Goal: Information Seeking & Learning: Find specific fact

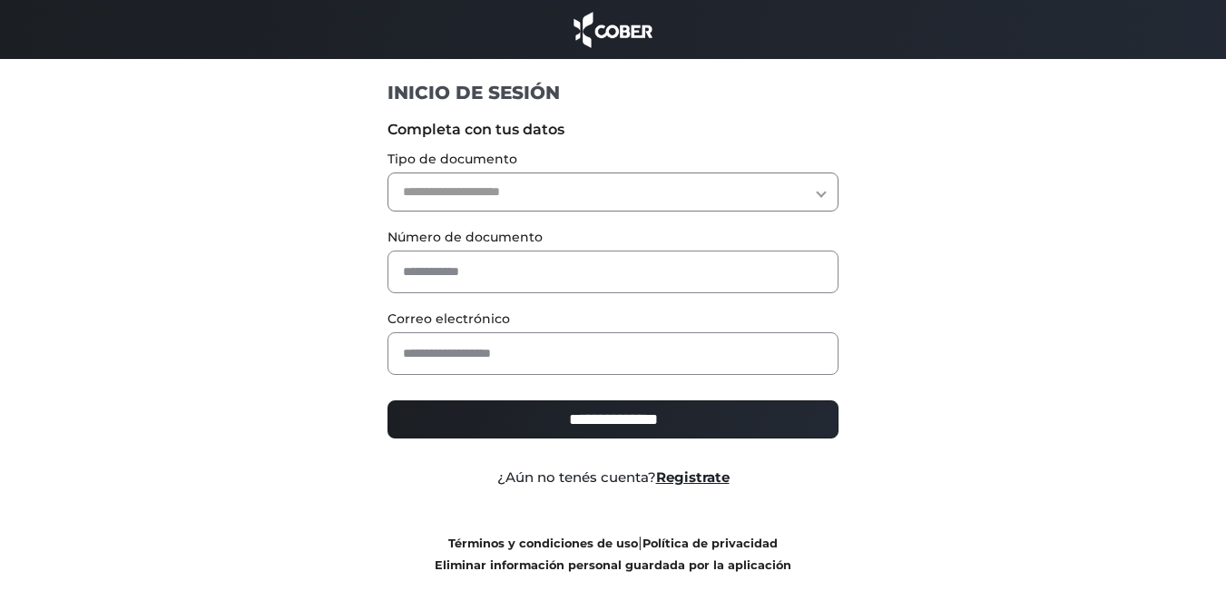
click at [463, 188] on select "**********" at bounding box center [612, 191] width 451 height 39
select select "***"
click at [387, 172] on select "**********" at bounding box center [612, 191] width 451 height 39
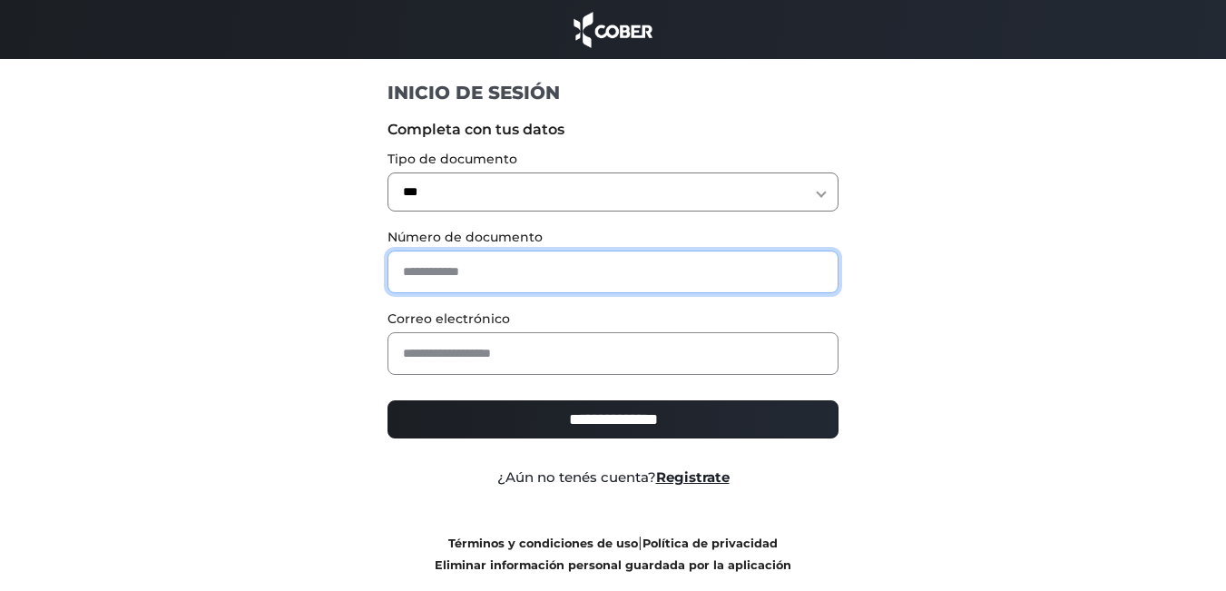
click at [431, 276] on input "text" at bounding box center [612, 271] width 451 height 43
type input "********"
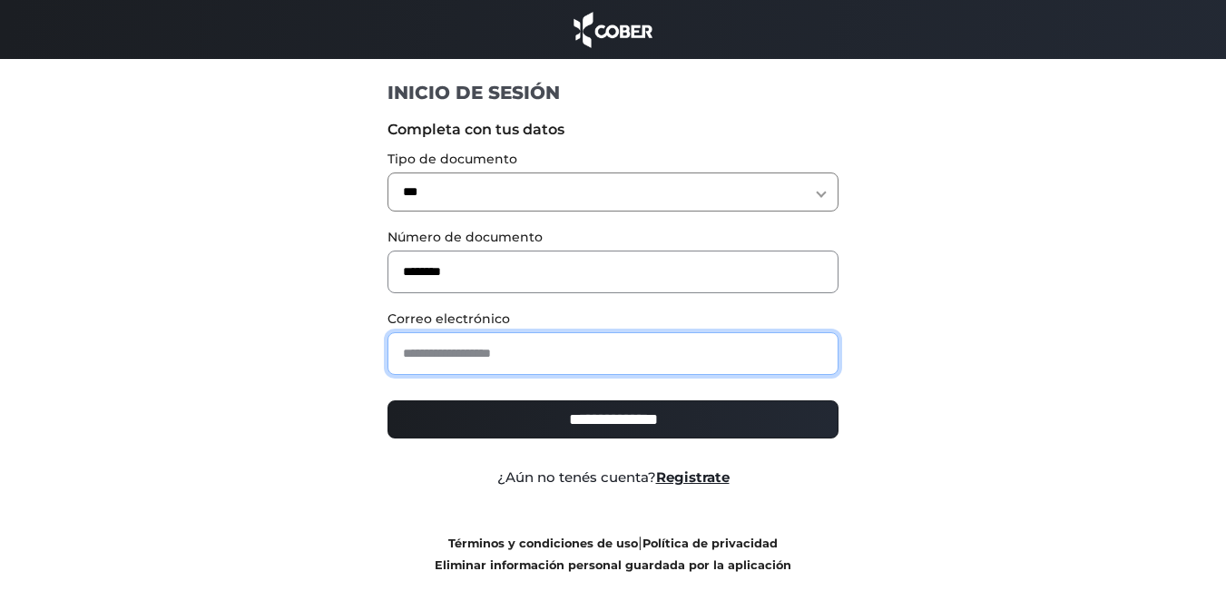
click at [505, 356] on input "email" at bounding box center [612, 353] width 451 height 43
type input "**********"
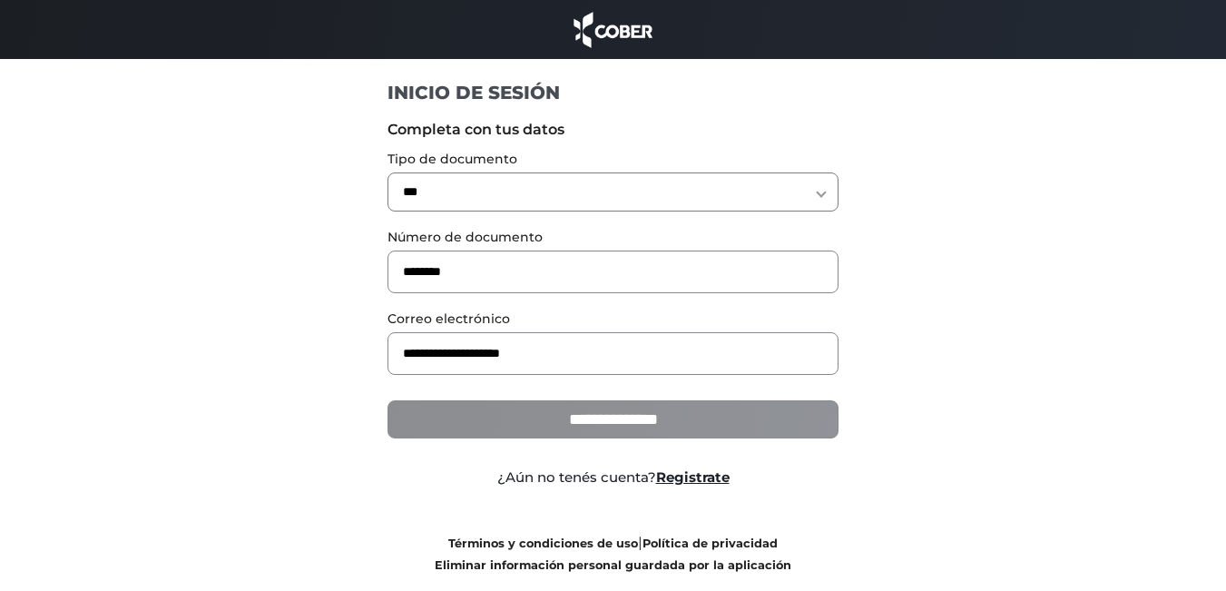
click at [568, 416] on input "**********" at bounding box center [612, 419] width 451 height 38
type input "**********"
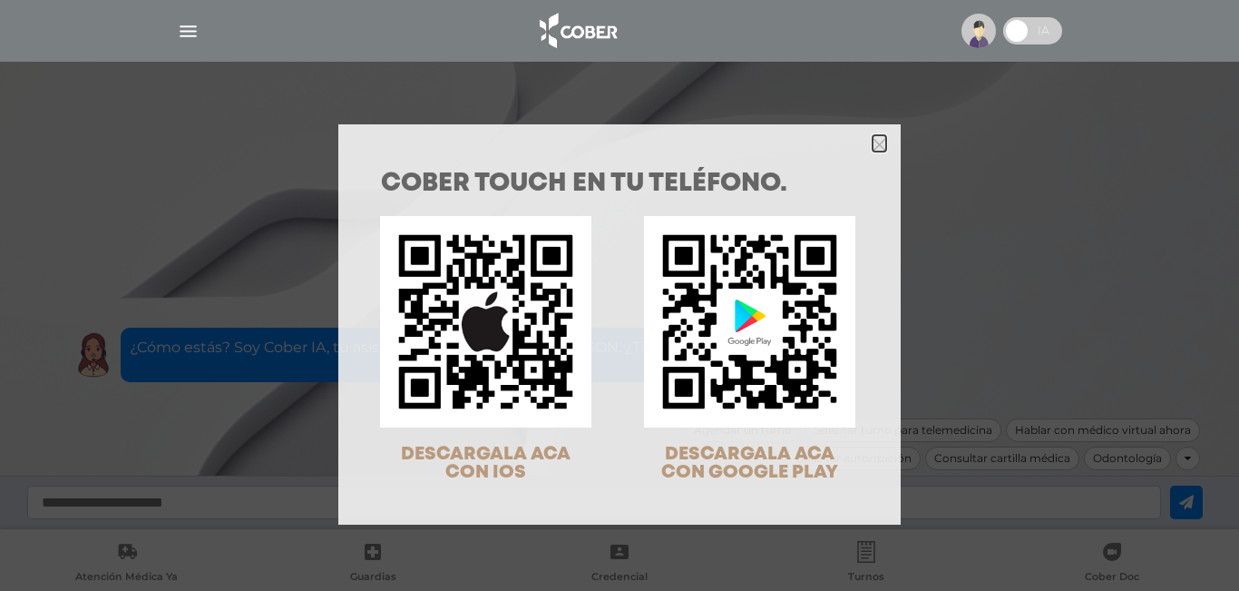
click at [873, 149] on icon "Close" at bounding box center [880, 145] width 14 height 14
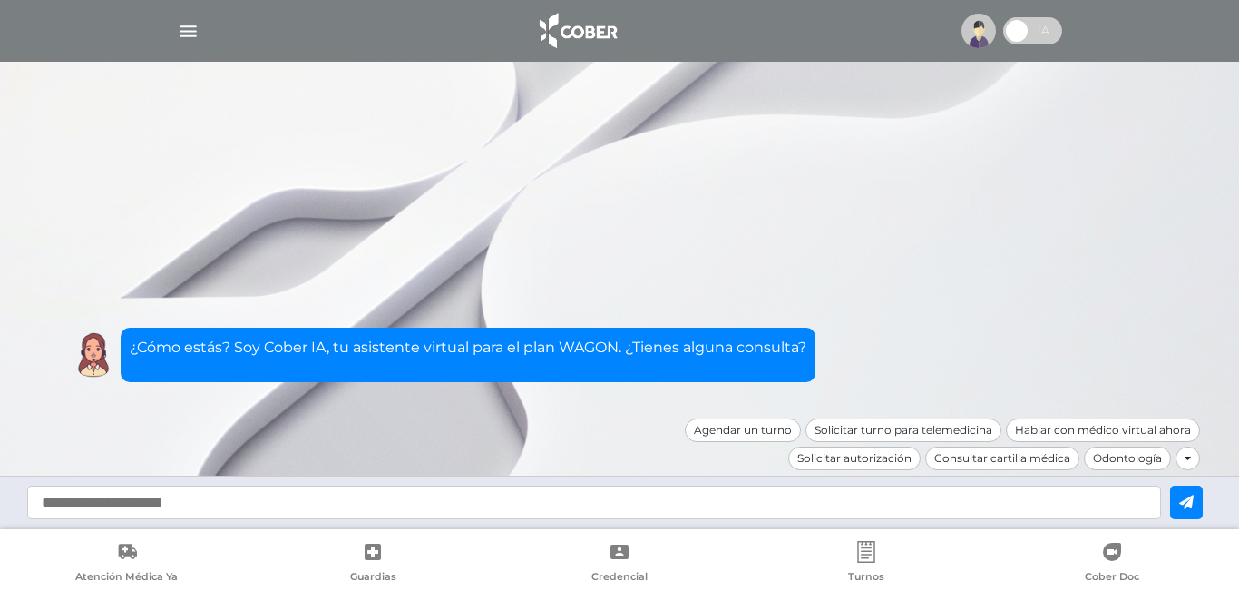
click at [187, 34] on img "button" at bounding box center [188, 31] width 23 height 23
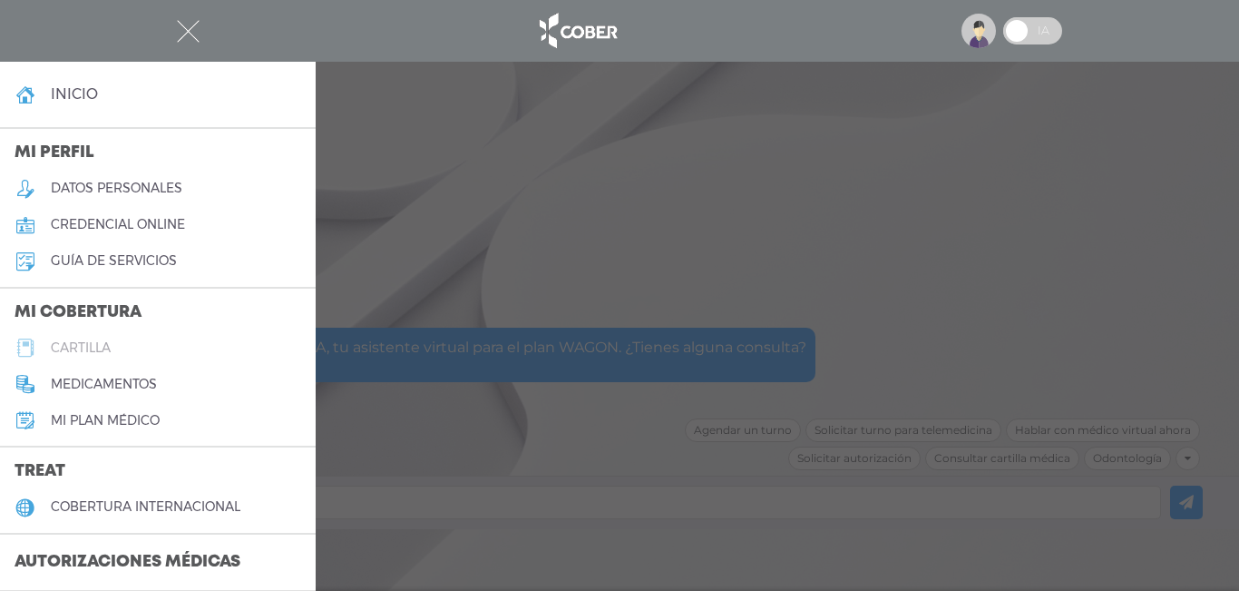
click at [98, 346] on h5 "cartilla" at bounding box center [81, 347] width 60 height 15
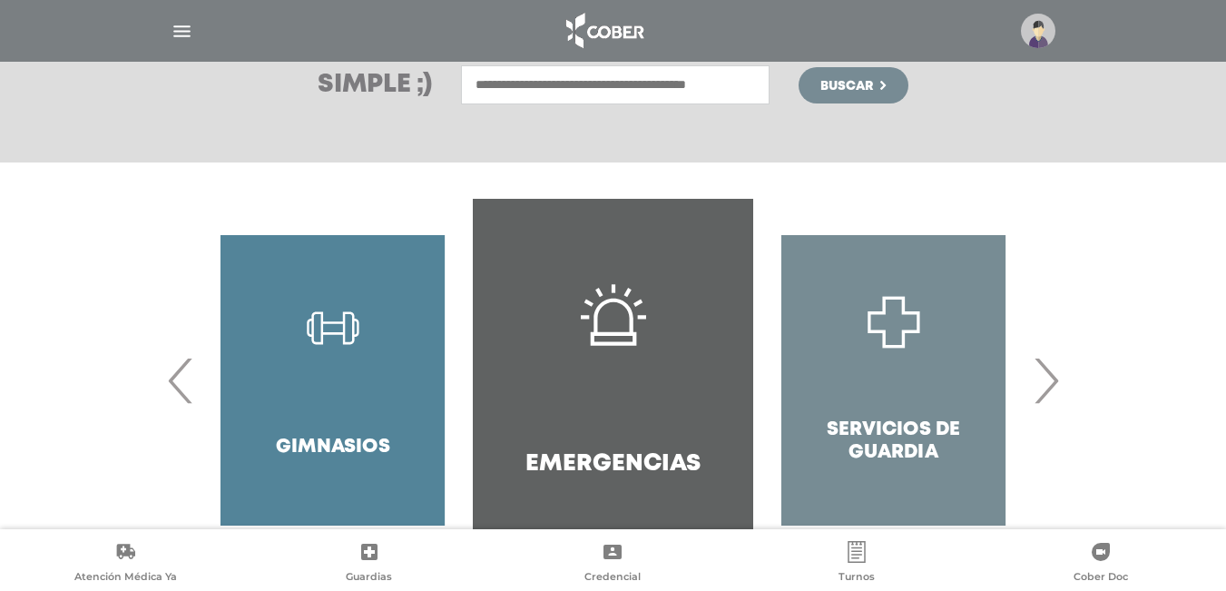
scroll to position [341, 0]
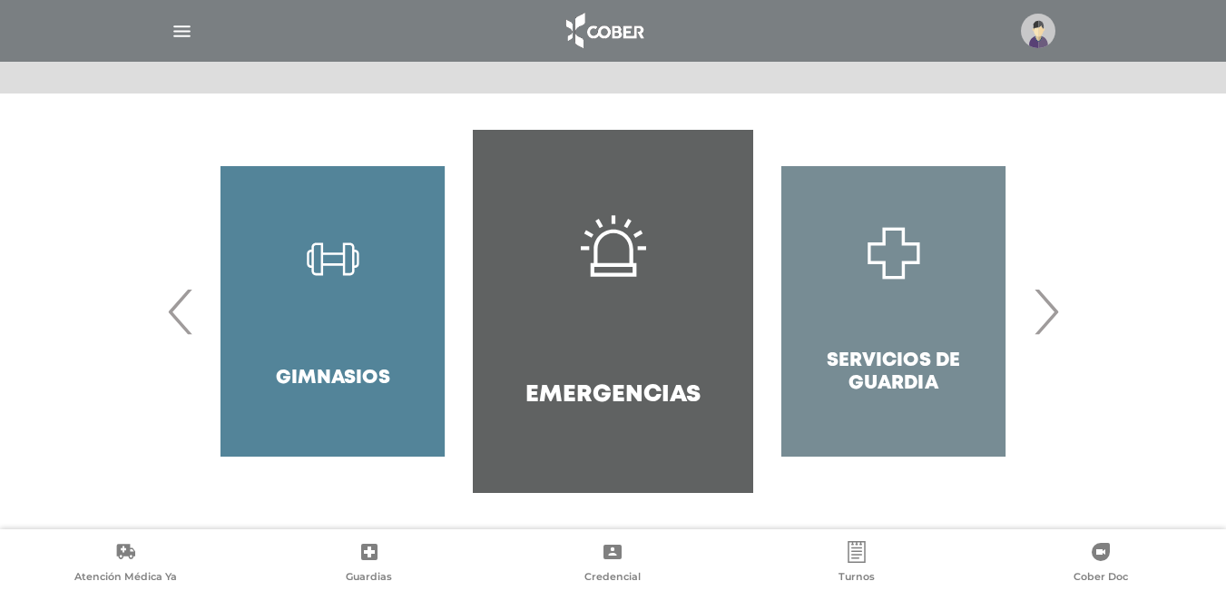
click at [1051, 319] on span "›" at bounding box center [1045, 311] width 35 height 98
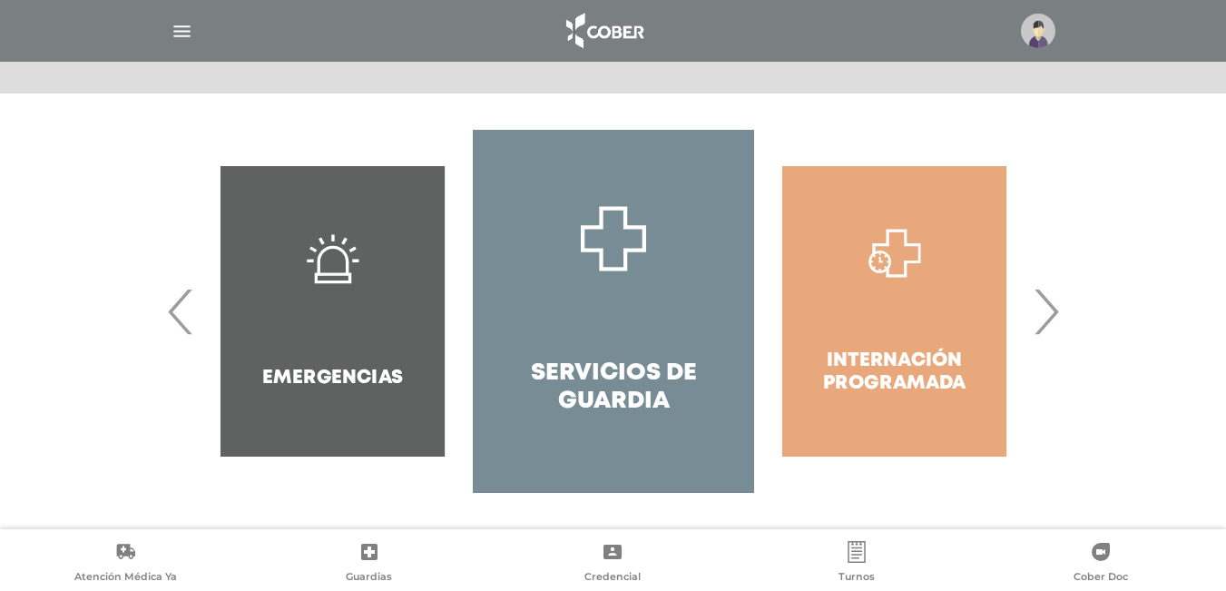
click at [1051, 319] on span "›" at bounding box center [1045, 311] width 35 height 98
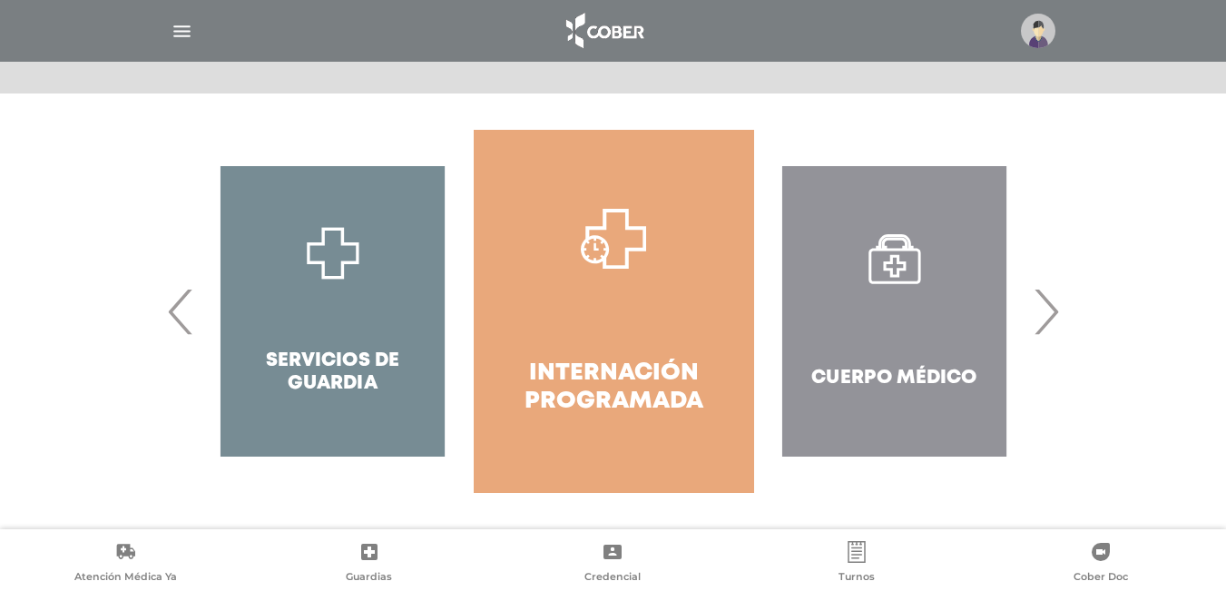
click at [912, 316] on div "Cuerpo Médico" at bounding box center [894, 311] width 280 height 363
click at [898, 281] on div "Cuerpo Médico" at bounding box center [894, 311] width 280 height 363
click at [841, 343] on div "Cuerpo Médico" at bounding box center [894, 311] width 280 height 363
click at [897, 364] on div "Cuerpo Médico" at bounding box center [894, 311] width 280 height 363
click at [942, 373] on div "Cuerpo Médico" at bounding box center [894, 311] width 280 height 363
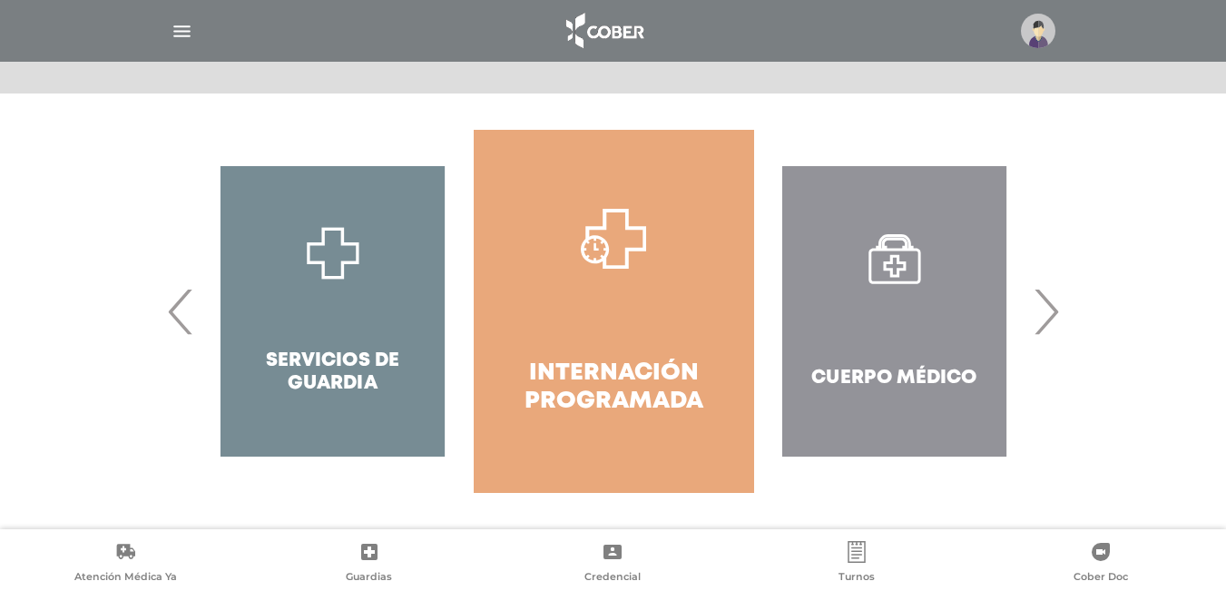
click at [183, 34] on img "button" at bounding box center [182, 31] width 23 height 23
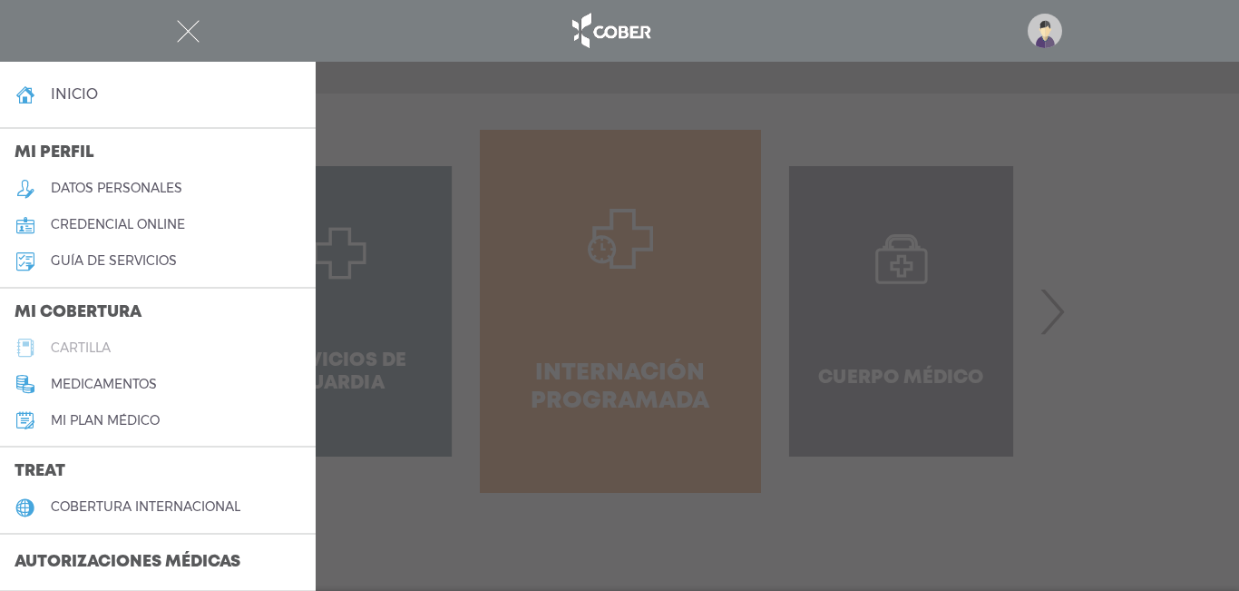
click at [85, 337] on link "cartilla" at bounding box center [158, 347] width 316 height 36
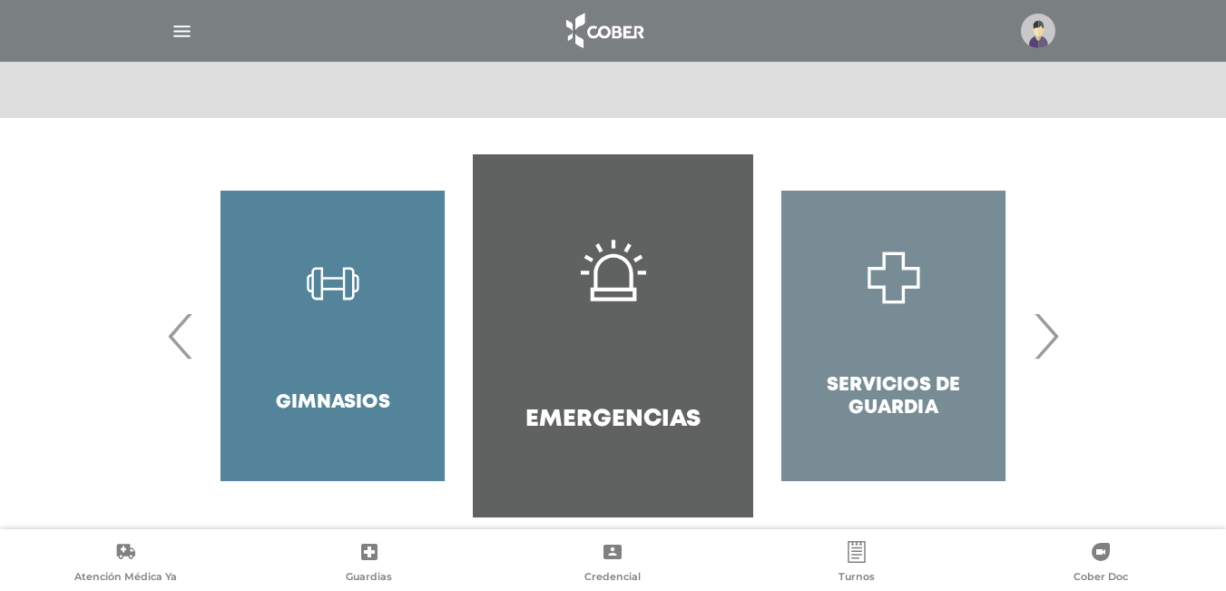
scroll to position [341, 0]
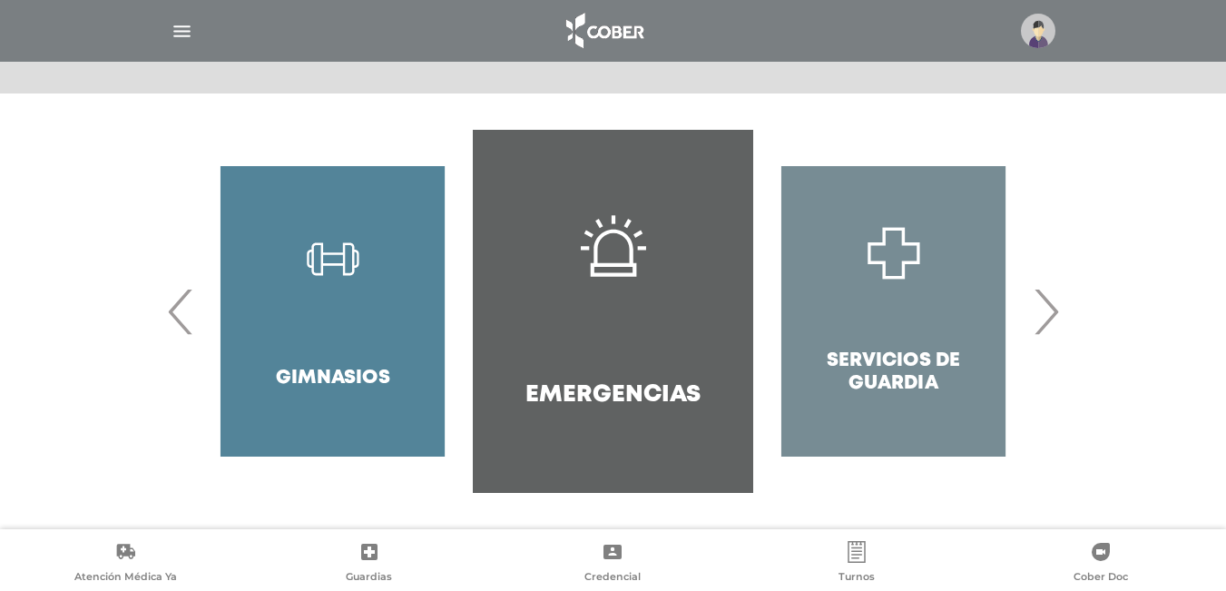
click at [1045, 318] on span "›" at bounding box center [1045, 311] width 35 height 98
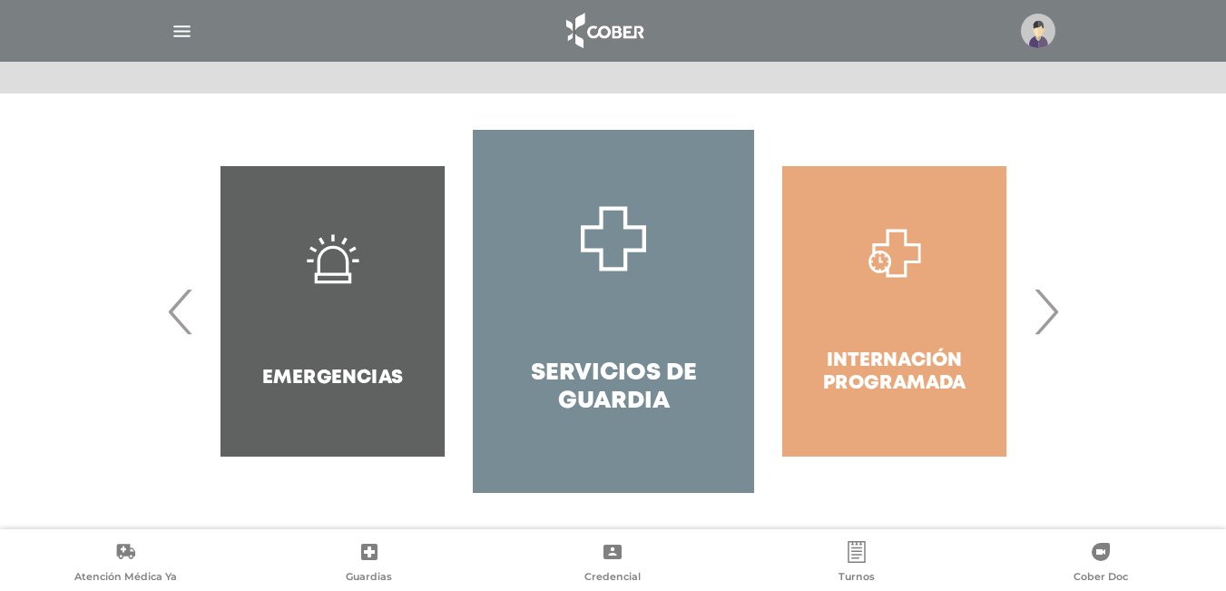
click at [1046, 318] on span "›" at bounding box center [1045, 311] width 35 height 98
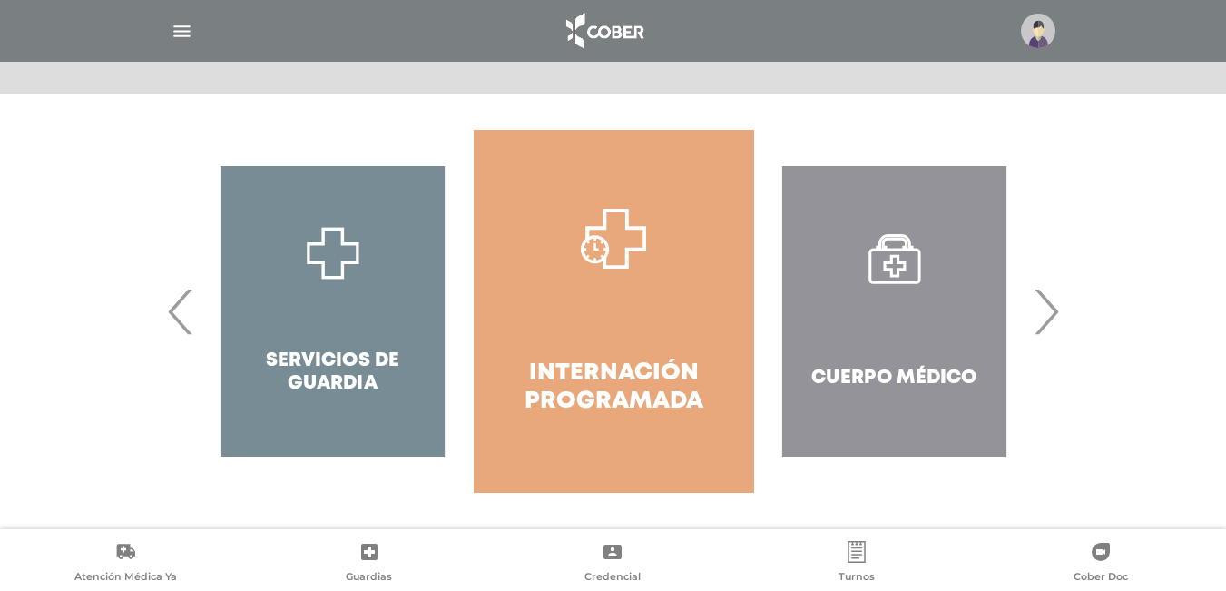
click at [951, 314] on div "Cuerpo Médico" at bounding box center [894, 311] width 280 height 363
click at [896, 266] on div "Cuerpo Médico" at bounding box center [894, 311] width 280 height 363
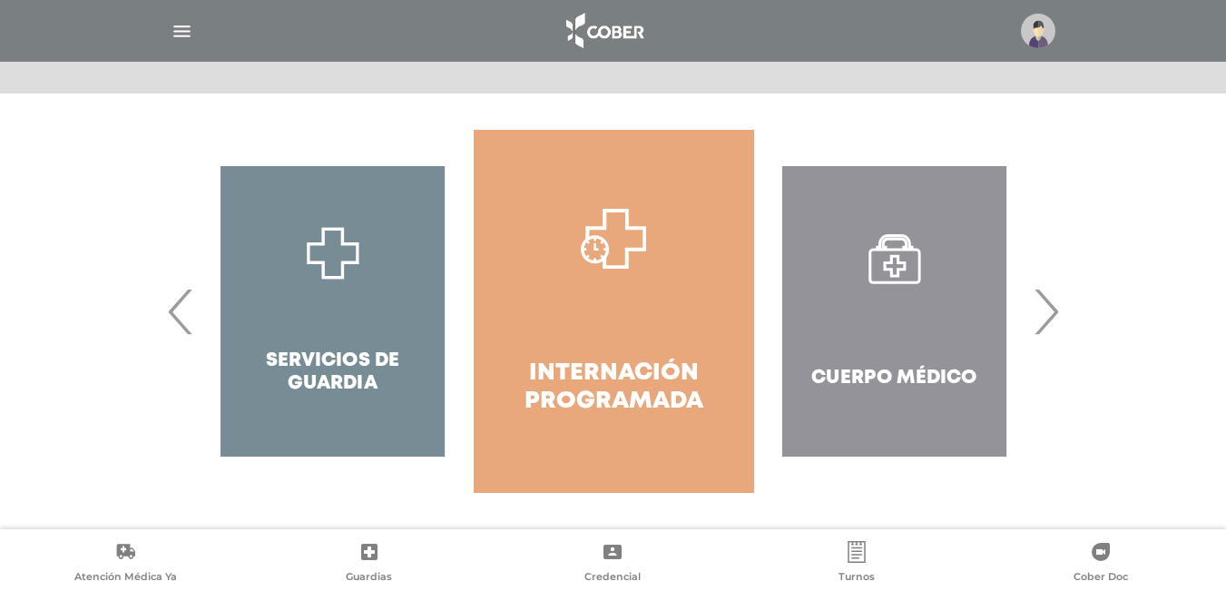
click at [1052, 323] on span "›" at bounding box center [1045, 311] width 35 height 98
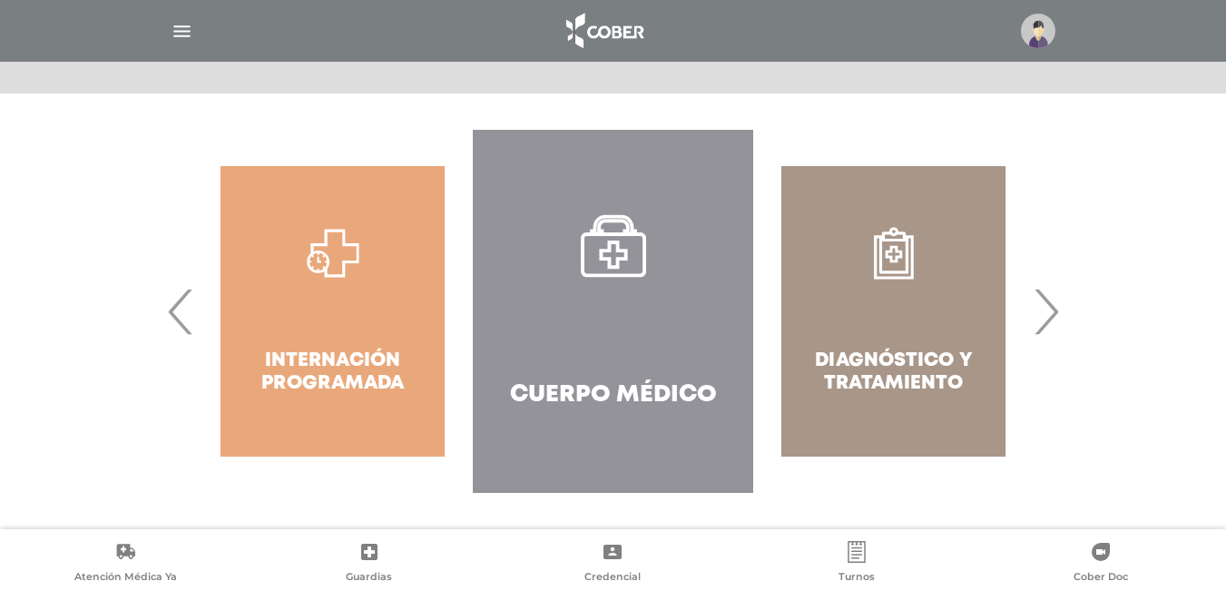
click at [1052, 323] on span "›" at bounding box center [1045, 311] width 35 height 98
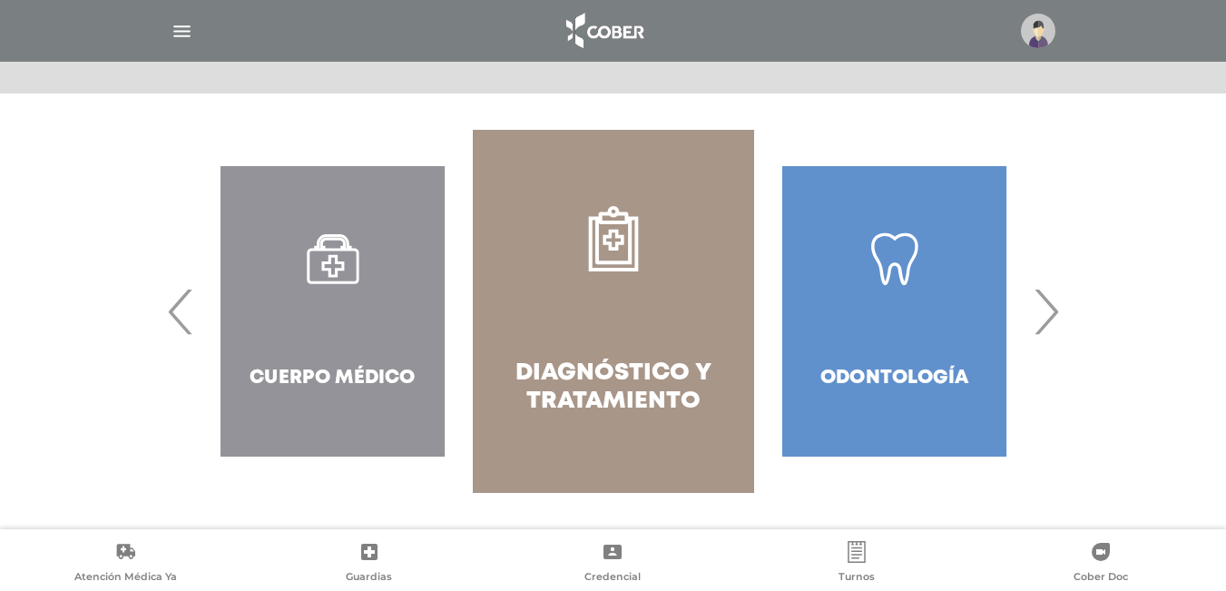
click at [1052, 323] on span "›" at bounding box center [1045, 311] width 35 height 98
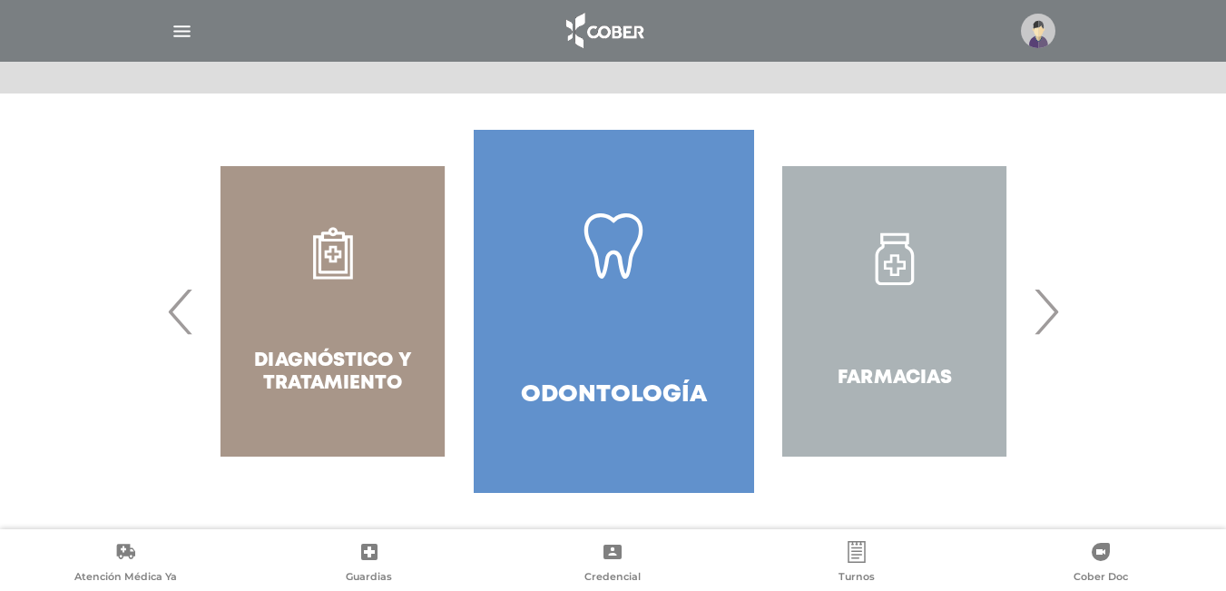
click at [1052, 323] on span "›" at bounding box center [1045, 311] width 35 height 98
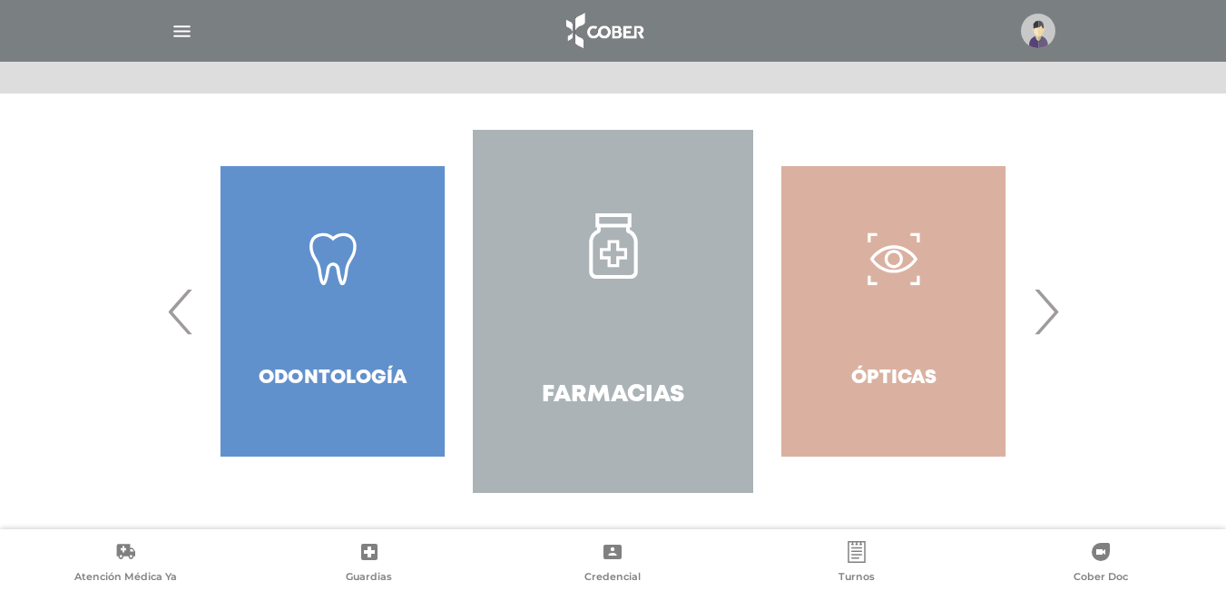
click at [1052, 323] on span "›" at bounding box center [1045, 311] width 35 height 98
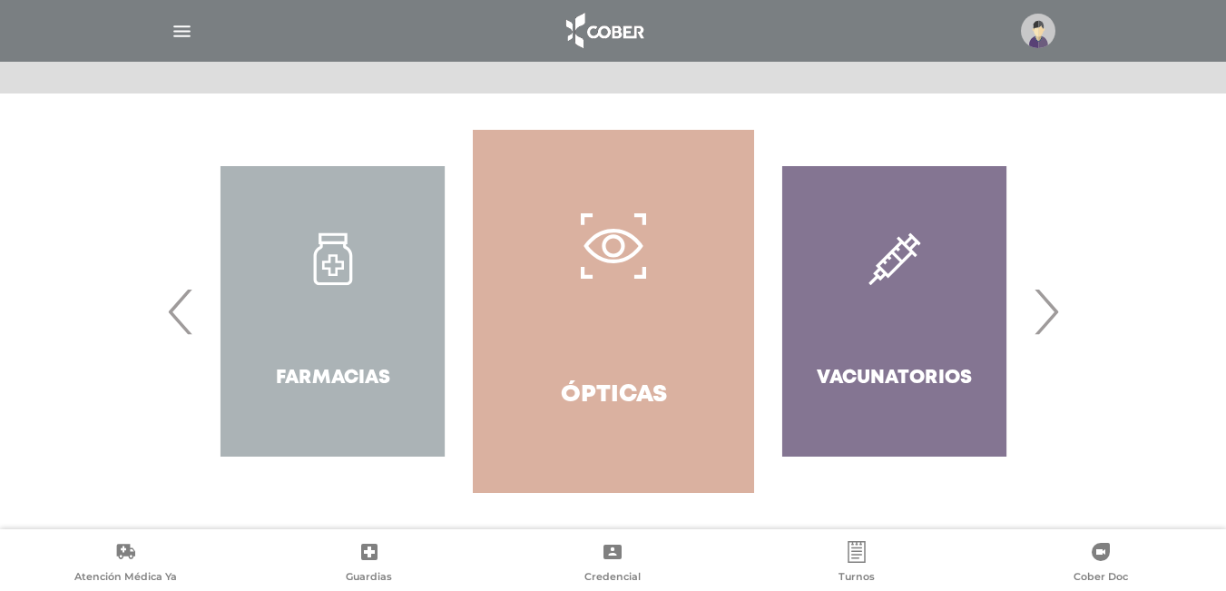
click at [1052, 323] on span "›" at bounding box center [1045, 311] width 35 height 98
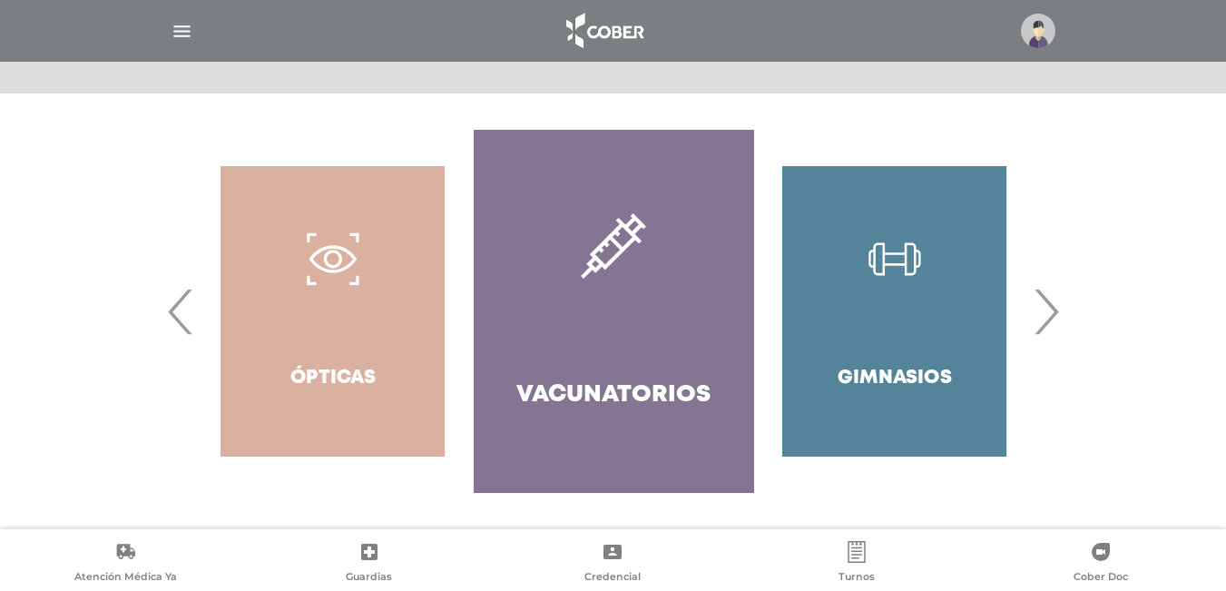
click at [1052, 323] on span "›" at bounding box center [1045, 311] width 35 height 98
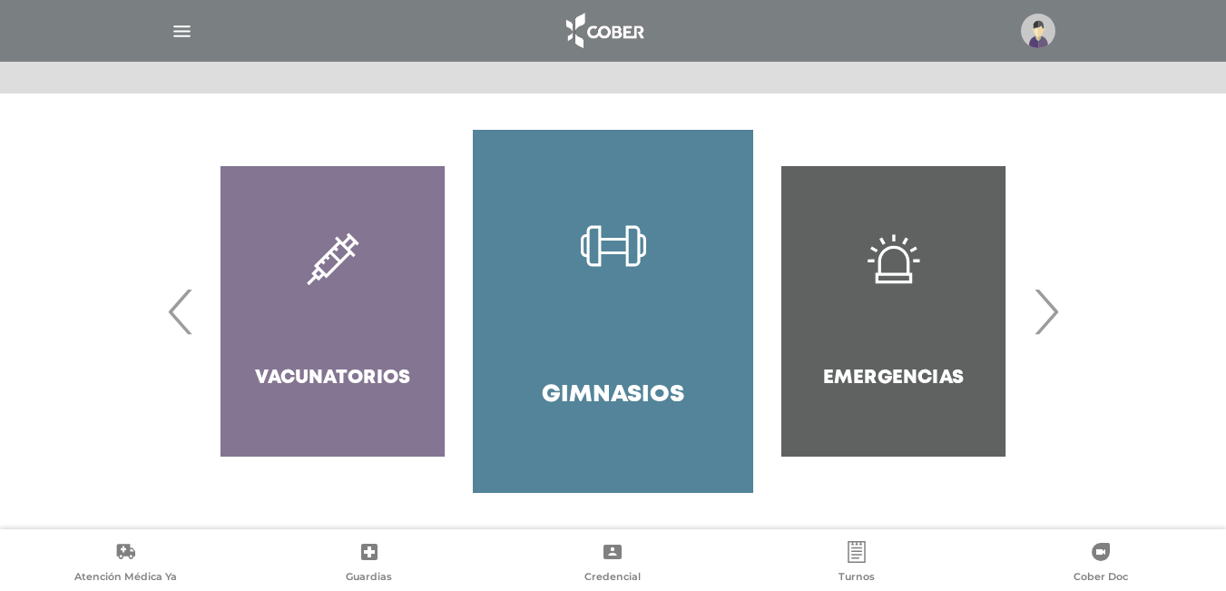
click at [1052, 323] on span "›" at bounding box center [1045, 311] width 35 height 98
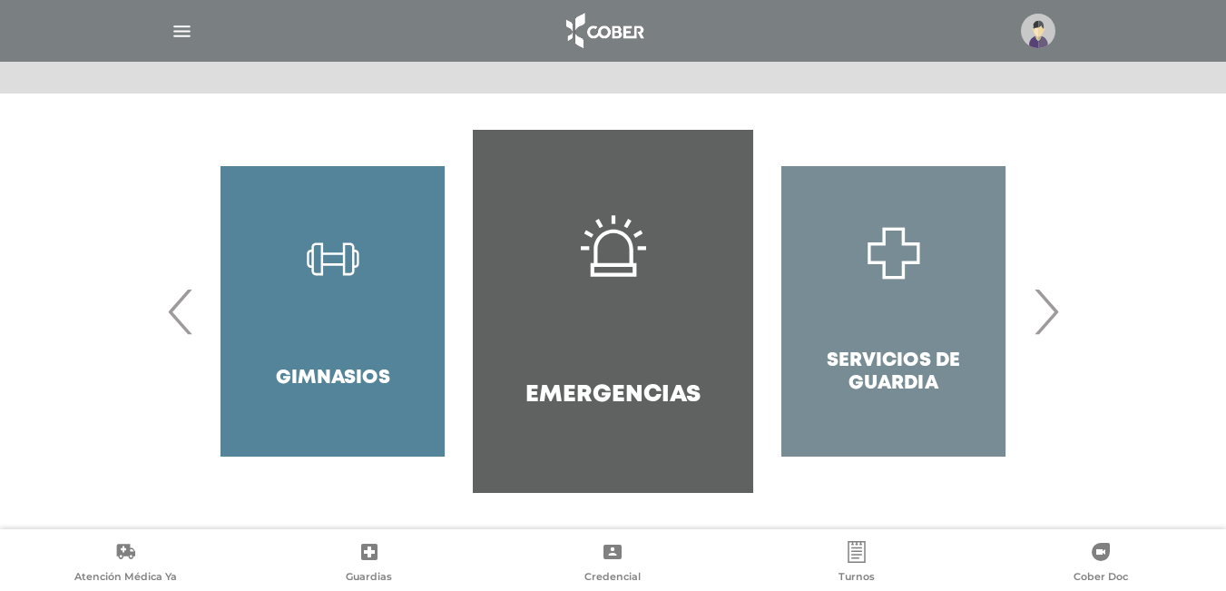
click at [1052, 323] on span "›" at bounding box center [1045, 311] width 35 height 98
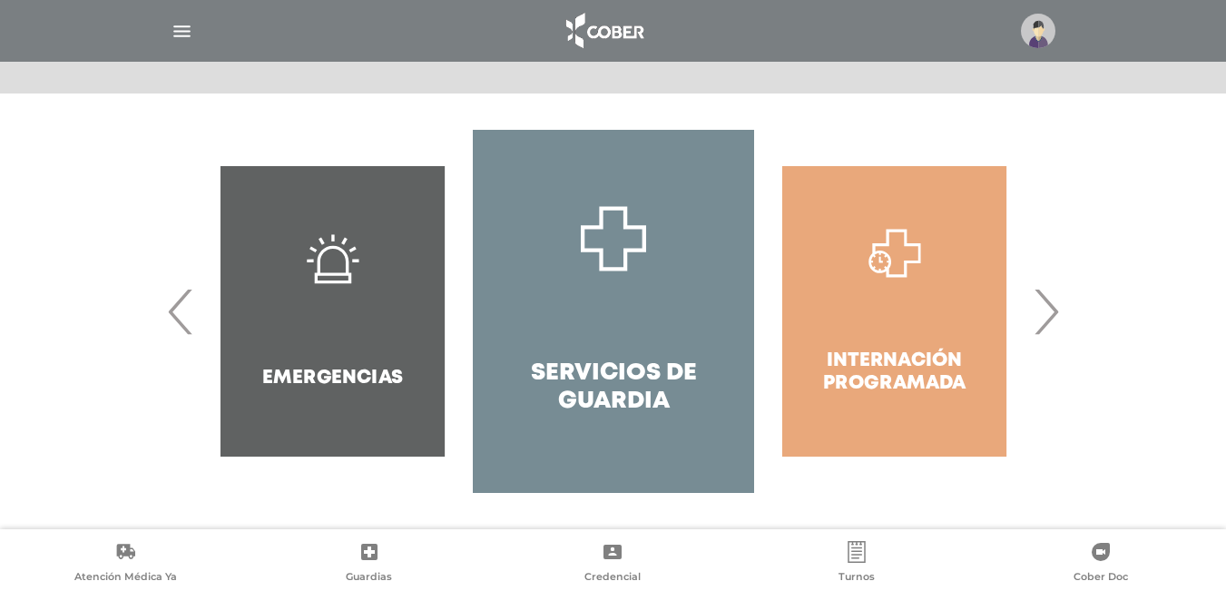
click at [1052, 323] on span "›" at bounding box center [1045, 311] width 35 height 98
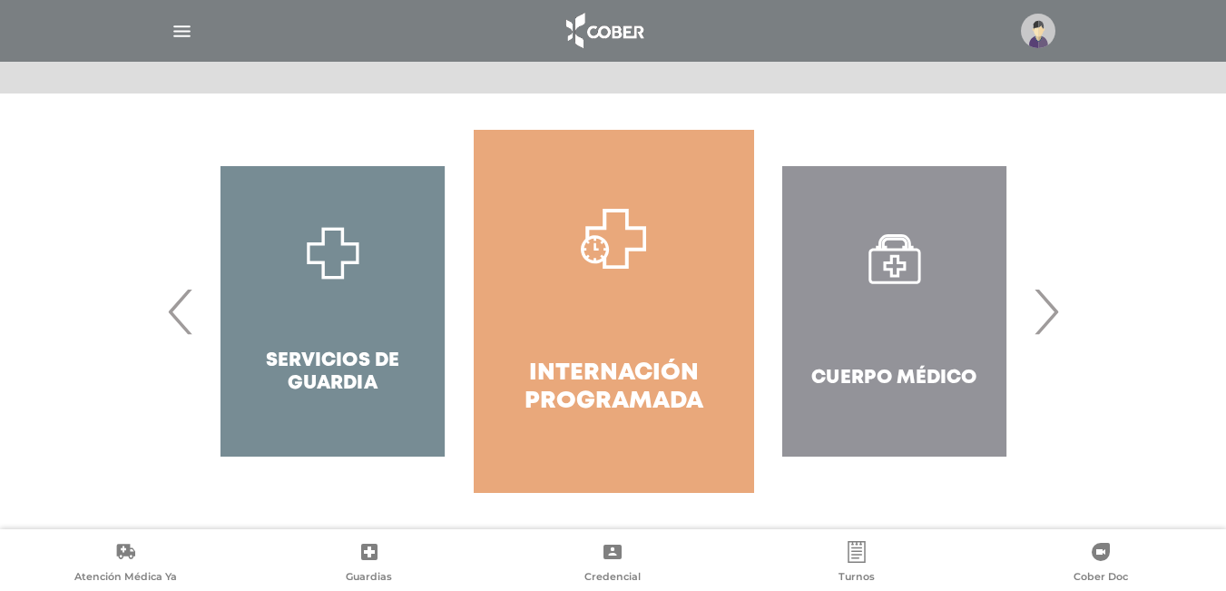
click at [898, 285] on div "Cuerpo Médico" at bounding box center [894, 311] width 280 height 363
click at [899, 261] on div "Cuerpo Médico" at bounding box center [894, 311] width 280 height 363
click at [882, 291] on div "Cuerpo Médico" at bounding box center [894, 311] width 280 height 363
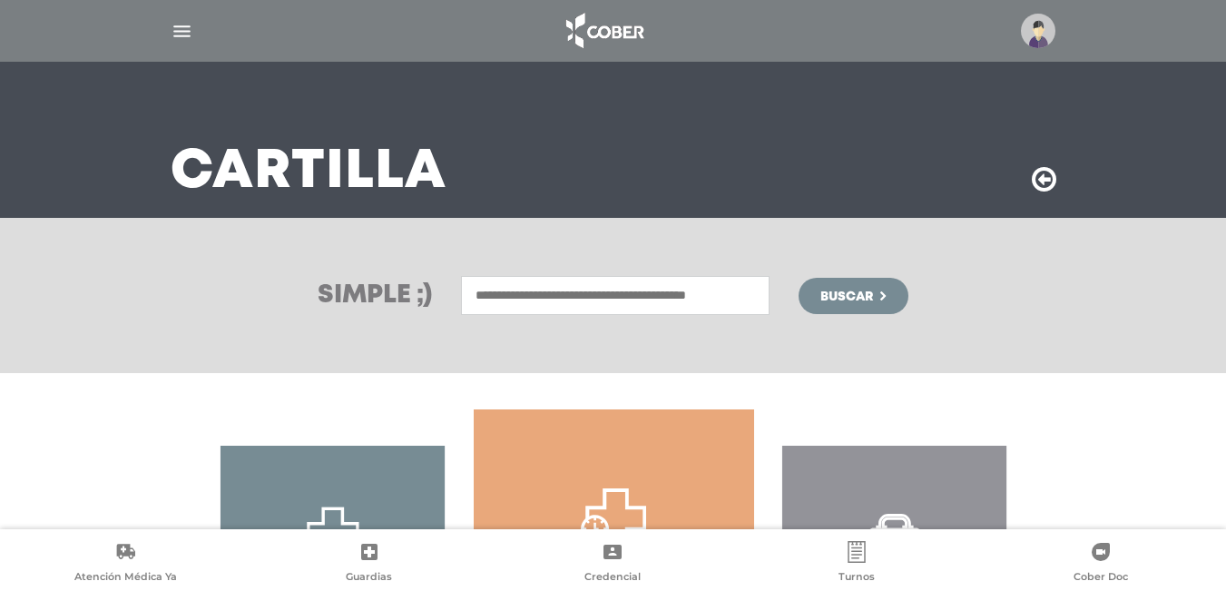
scroll to position [0, 0]
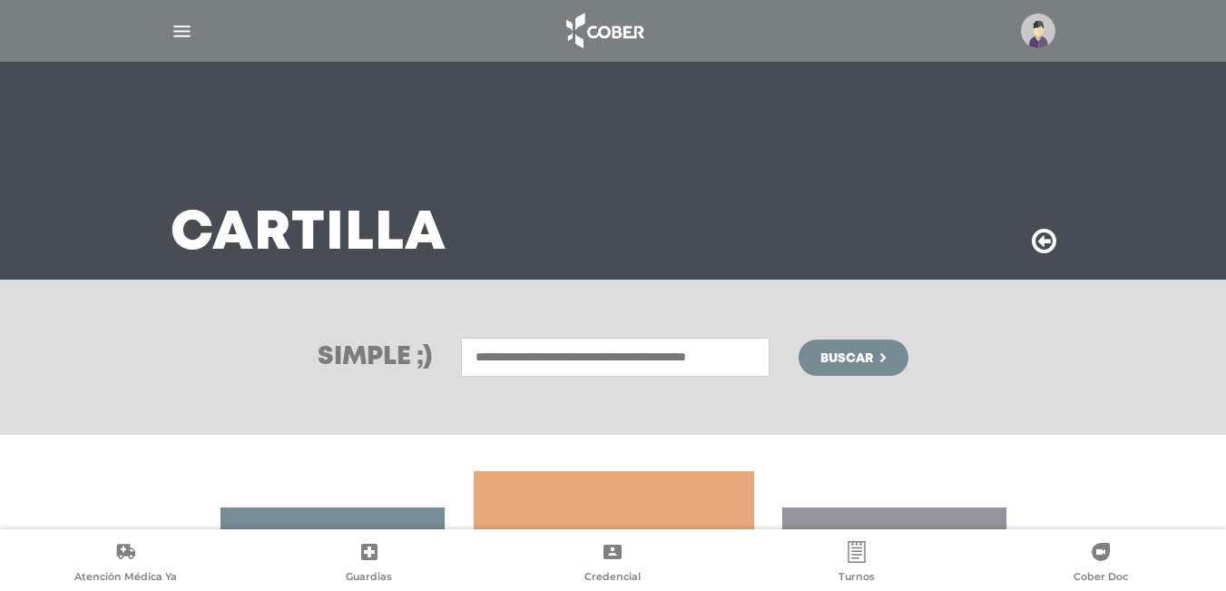
click at [583, 351] on input "text" at bounding box center [615, 356] width 308 height 39
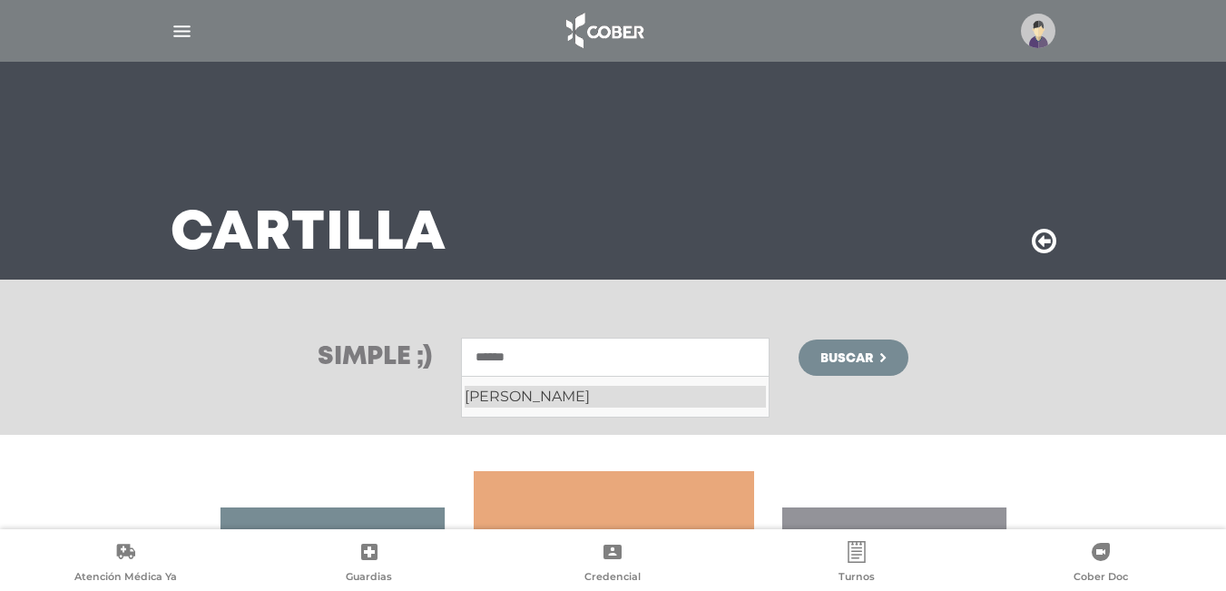
click at [553, 391] on div "[PERSON_NAME]" at bounding box center [614, 397] width 301 height 22
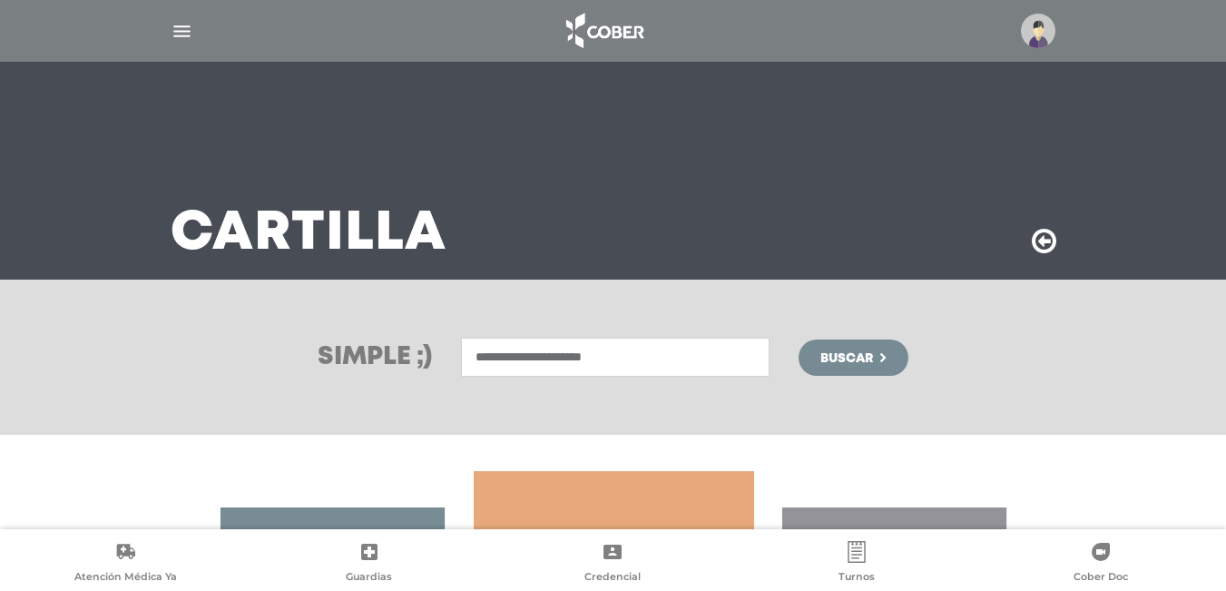
type input "**********"
click at [838, 352] on span "Buscar" at bounding box center [846, 358] width 53 height 13
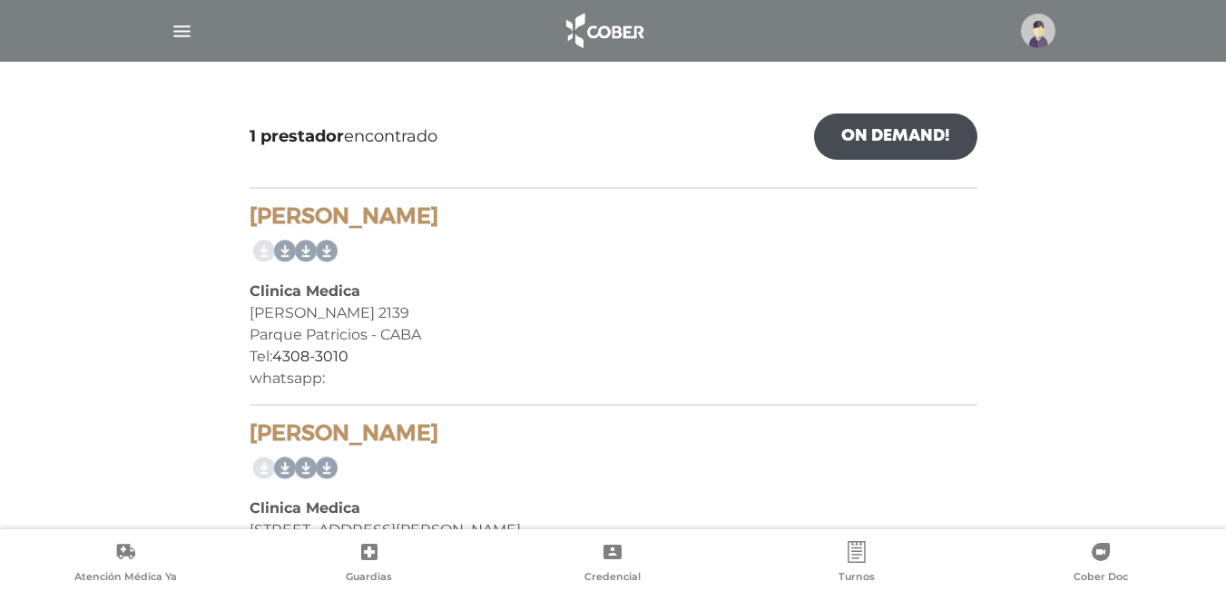
scroll to position [272, 0]
